Goal: Transaction & Acquisition: Purchase product/service

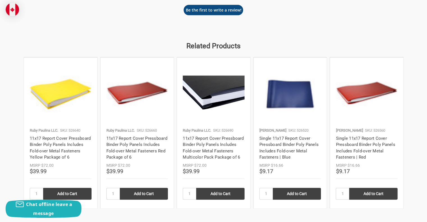
scroll to position [645, 0]
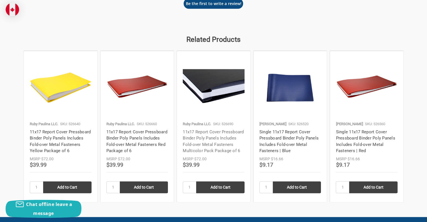
click at [207, 137] on link "11x17 Report Cover Pressboard Binder Poly Panels Includes Fold-over Metal Faste…" at bounding box center [213, 141] width 61 height 24
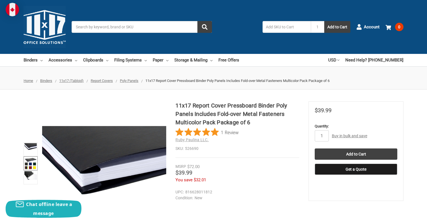
click at [30, 161] on img at bounding box center [30, 163] width 12 height 12
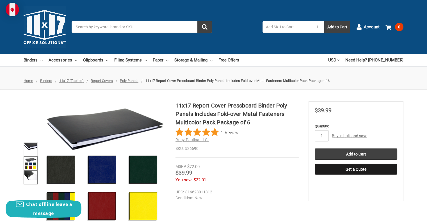
click at [32, 177] on img at bounding box center [30, 175] width 12 height 8
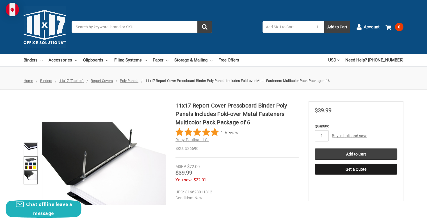
click at [31, 157] on img at bounding box center [30, 163] width 12 height 12
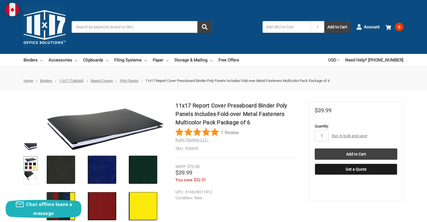
click at [6, 108] on div "11x17 Report Cover Pressboard Binder Poly Panels Includes Fold-over Metal Faste…" at bounding box center [213, 163] width 427 height 124
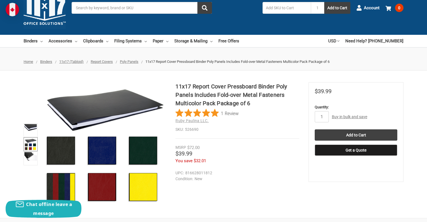
scroll to position [28, 0]
